Goal: Browse casually

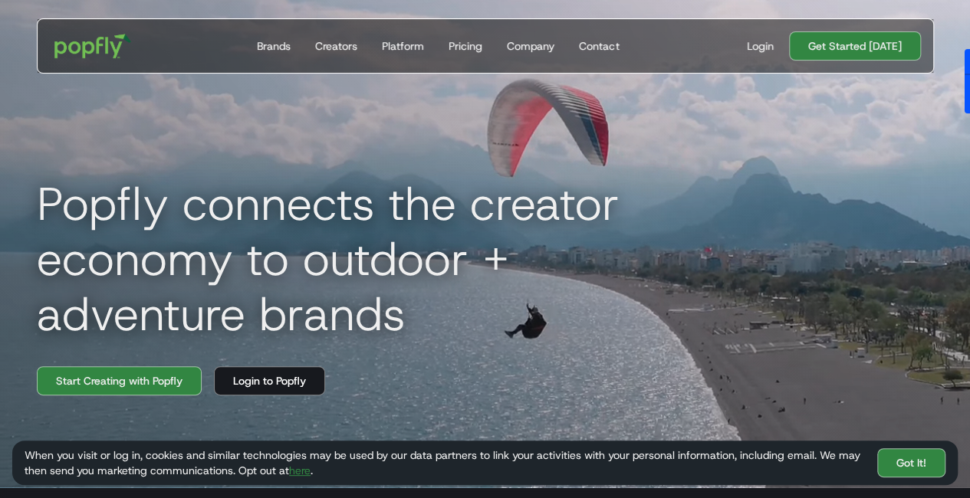
click at [310, 231] on h1 "Popfly connects the creator economy to outdoor + adventure brands" at bounding box center [365, 259] width 681 height 166
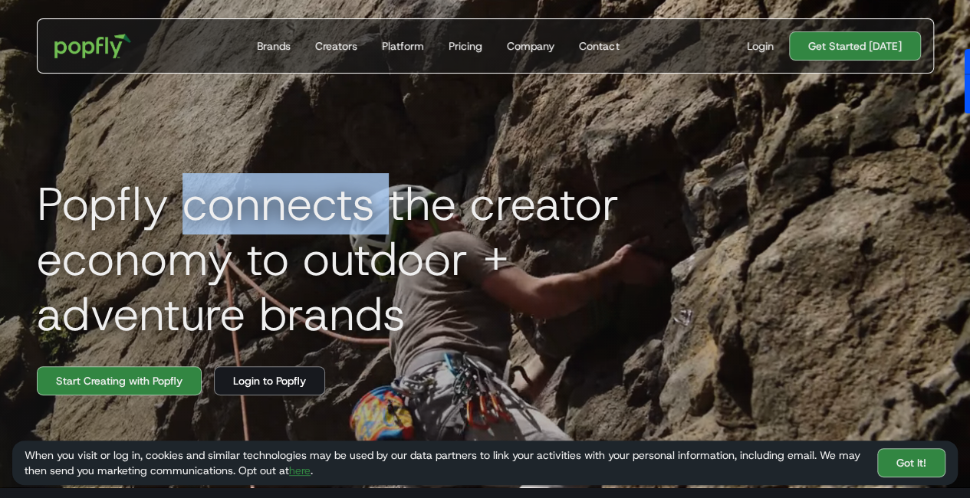
click at [310, 231] on h1 "Popfly connects the creator economy to outdoor + adventure brands" at bounding box center [365, 259] width 681 height 166
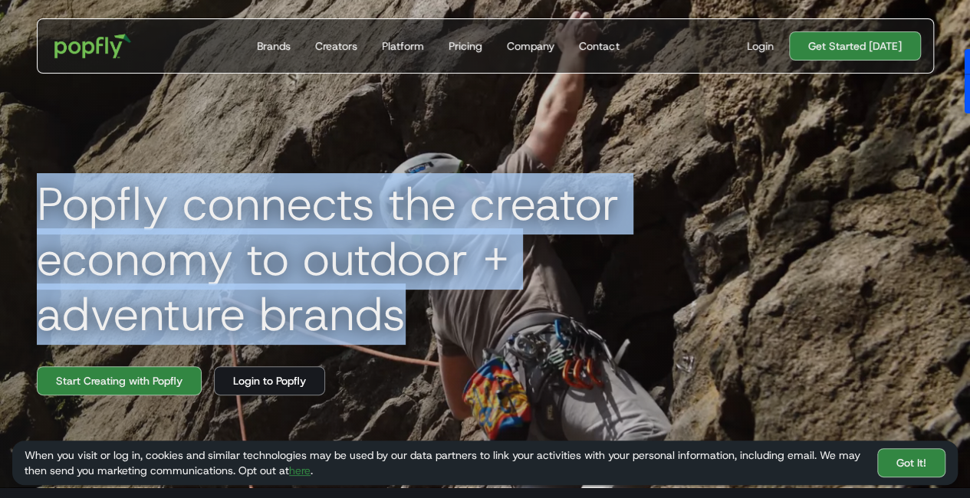
click at [310, 231] on h1 "Popfly connects the creator economy to outdoor + adventure brands" at bounding box center [365, 259] width 681 height 166
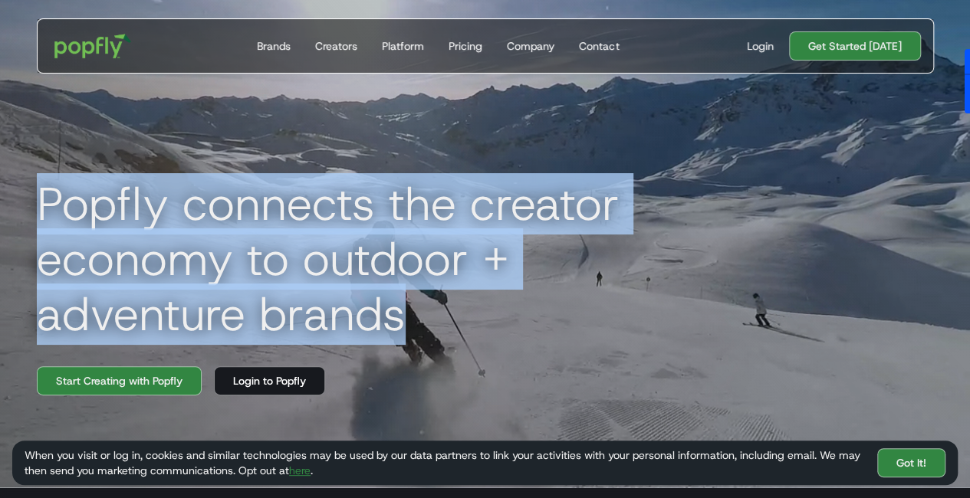
click at [340, 235] on h1 "Popfly connects the creator economy to outdoor + adventure brands" at bounding box center [365, 259] width 681 height 166
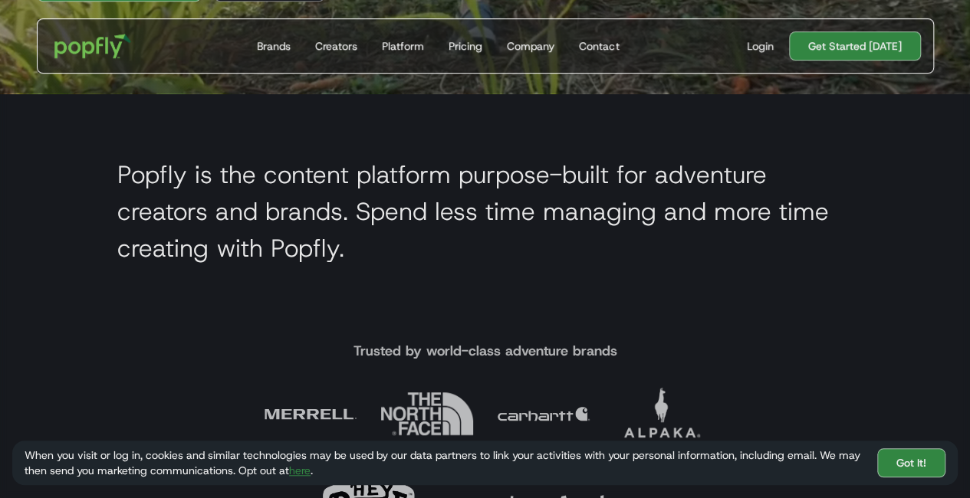
scroll to position [397, 0]
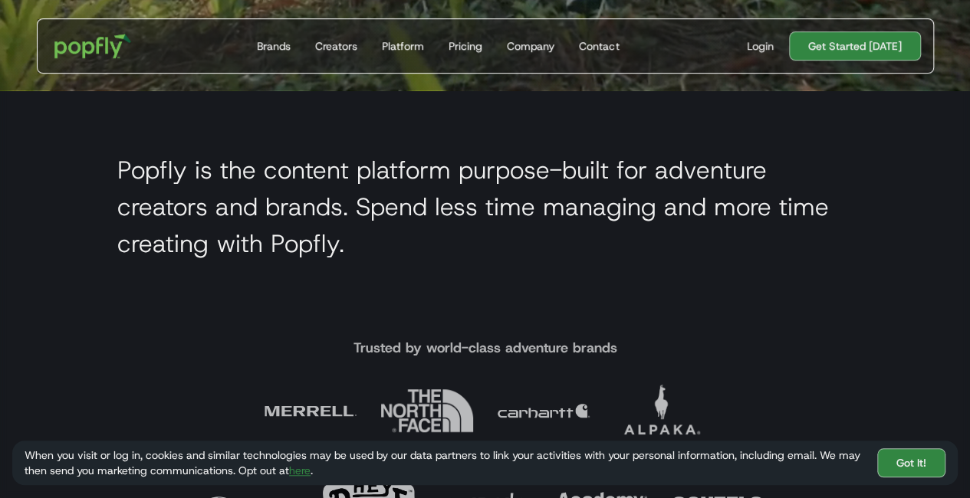
click at [417, 218] on h2 "Popfly is the content platform purpose-built for adventure creators and brands.…" at bounding box center [485, 207] width 736 height 110
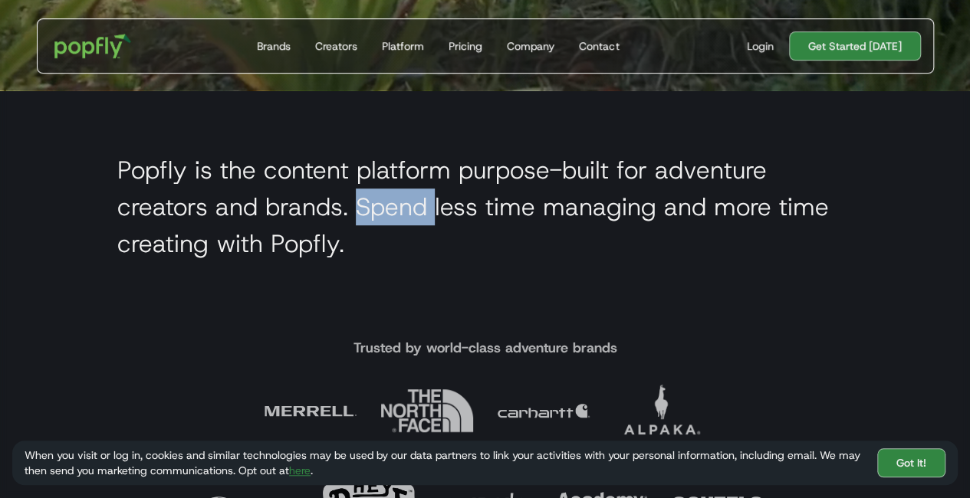
click at [417, 218] on h2 "Popfly is the content platform purpose-built for adventure creators and brands.…" at bounding box center [485, 207] width 736 height 110
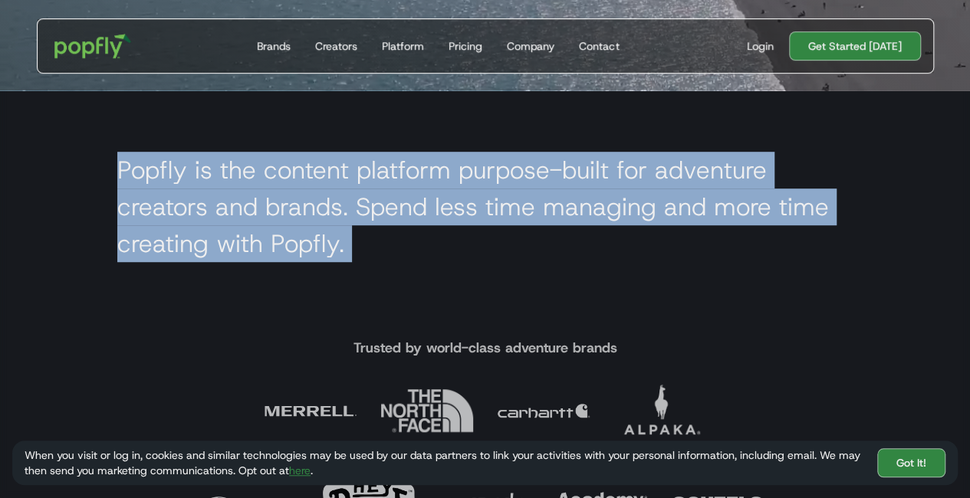
click at [417, 218] on h2 "Popfly is the content platform purpose-built for adventure creators and brands.…" at bounding box center [485, 207] width 736 height 110
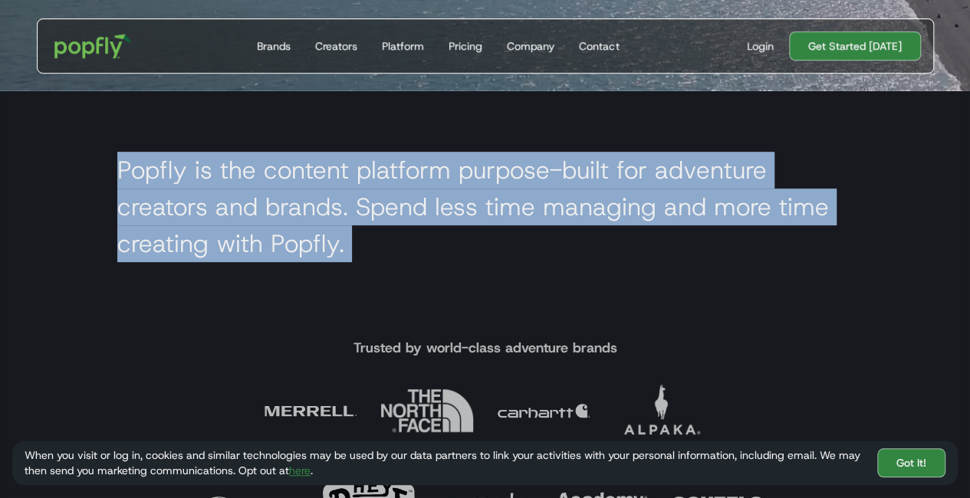
click at [448, 218] on h2 "Popfly is the content platform purpose-built for adventure creators and brands.…" at bounding box center [485, 207] width 736 height 110
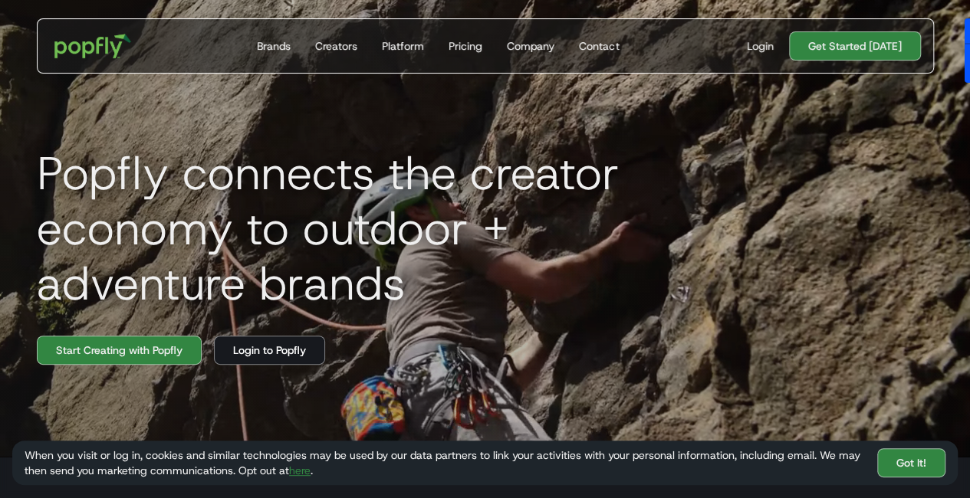
scroll to position [3, 0]
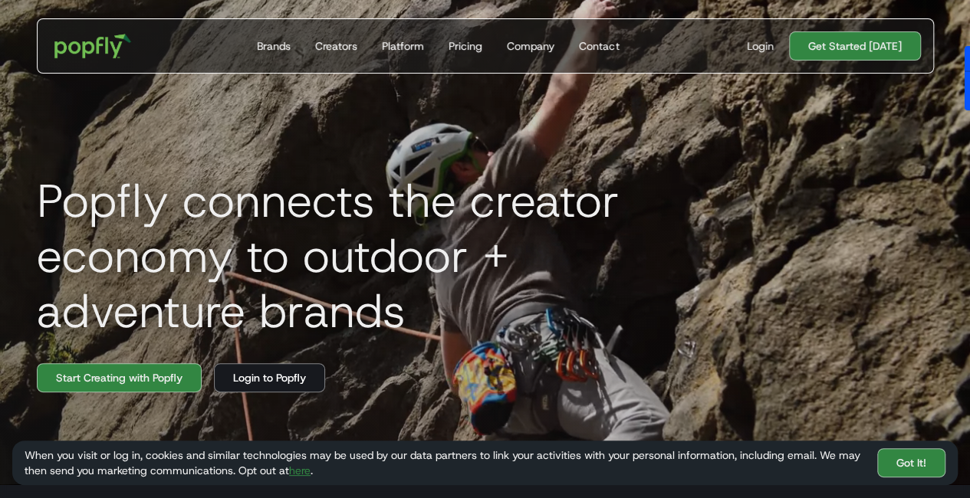
click at [353, 213] on h1 "Popfly connects the creator economy to outdoor + adventure brands" at bounding box center [365, 256] width 681 height 166
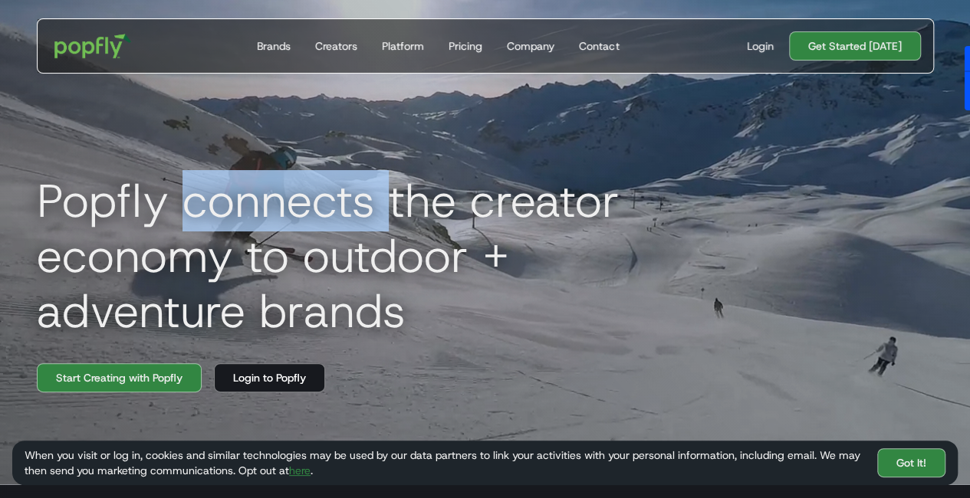
click at [353, 213] on h1 "Popfly connects the creator economy to outdoor + adventure brands" at bounding box center [365, 256] width 681 height 166
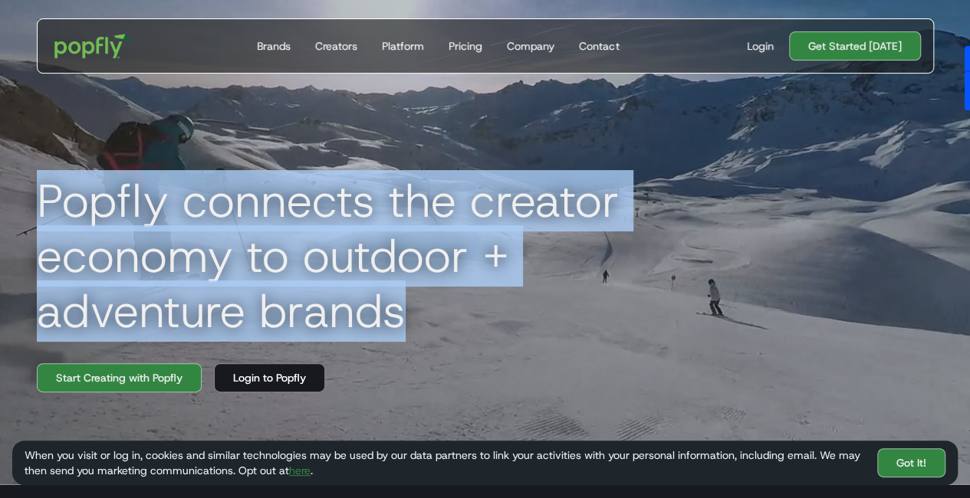
click at [353, 213] on h1 "Popfly connects the creator economy to outdoor + adventure brands" at bounding box center [365, 256] width 681 height 166
